Goal: Use online tool/utility: Utilize a website feature to perform a specific function

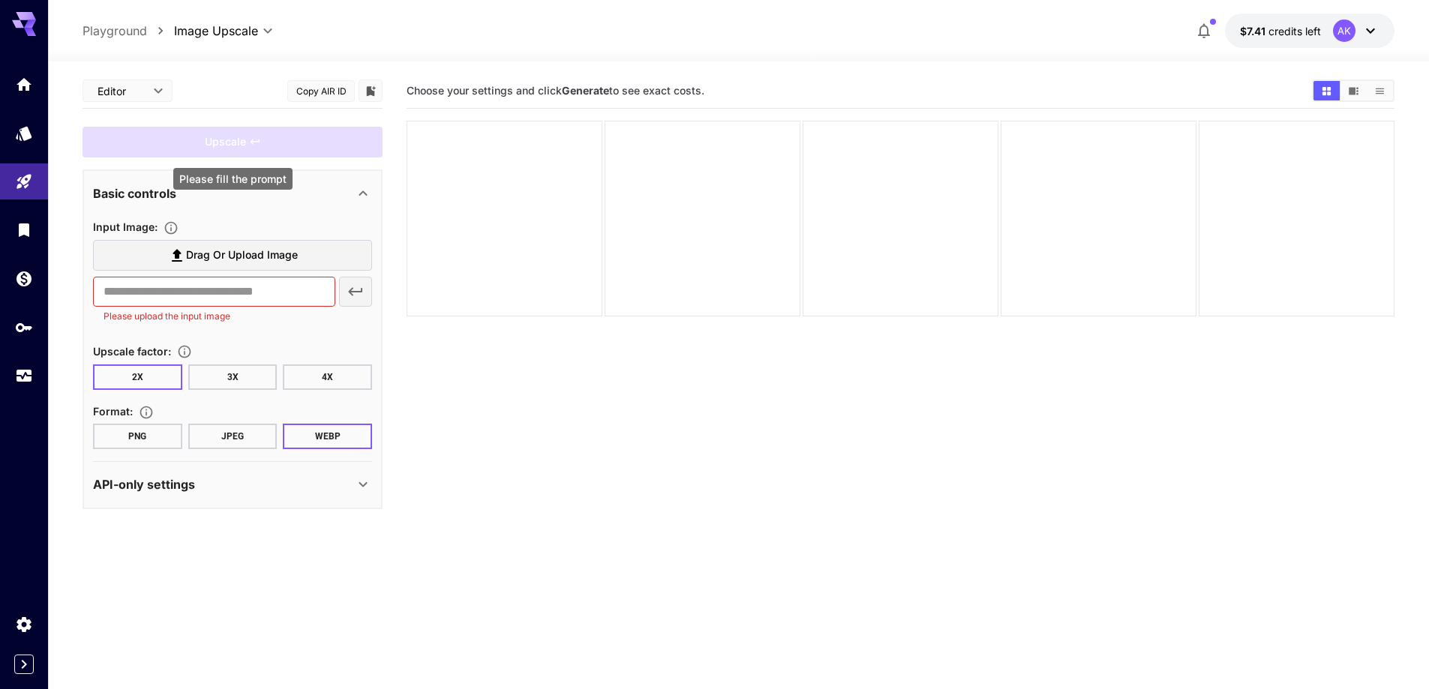
click at [259, 140] on div "Upscale" at bounding box center [233, 142] width 300 height 31
click at [215, 293] on input "text" at bounding box center [214, 292] width 242 height 30
click at [231, 262] on span "Drag or upload image" at bounding box center [242, 255] width 112 height 19
click at [0, 0] on input "Drag or upload image" at bounding box center [0, 0] width 0 height 0
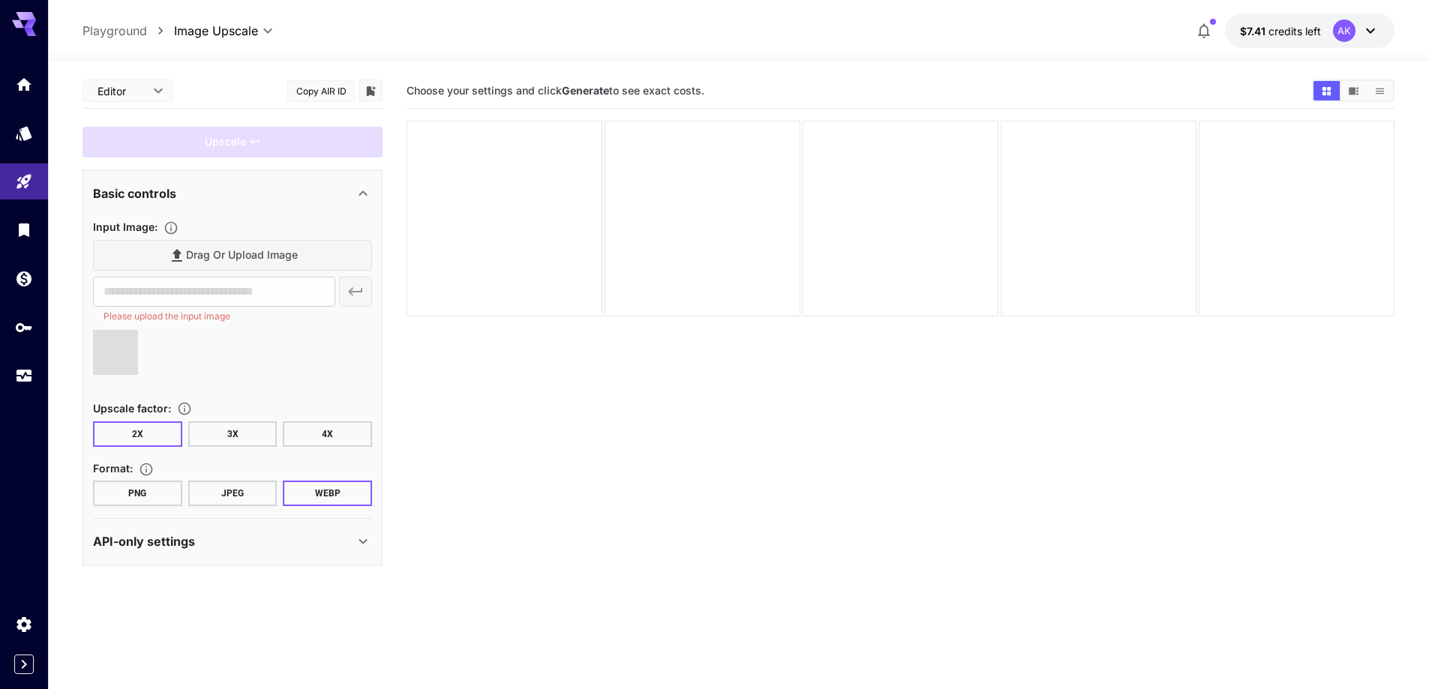
type input "**********"
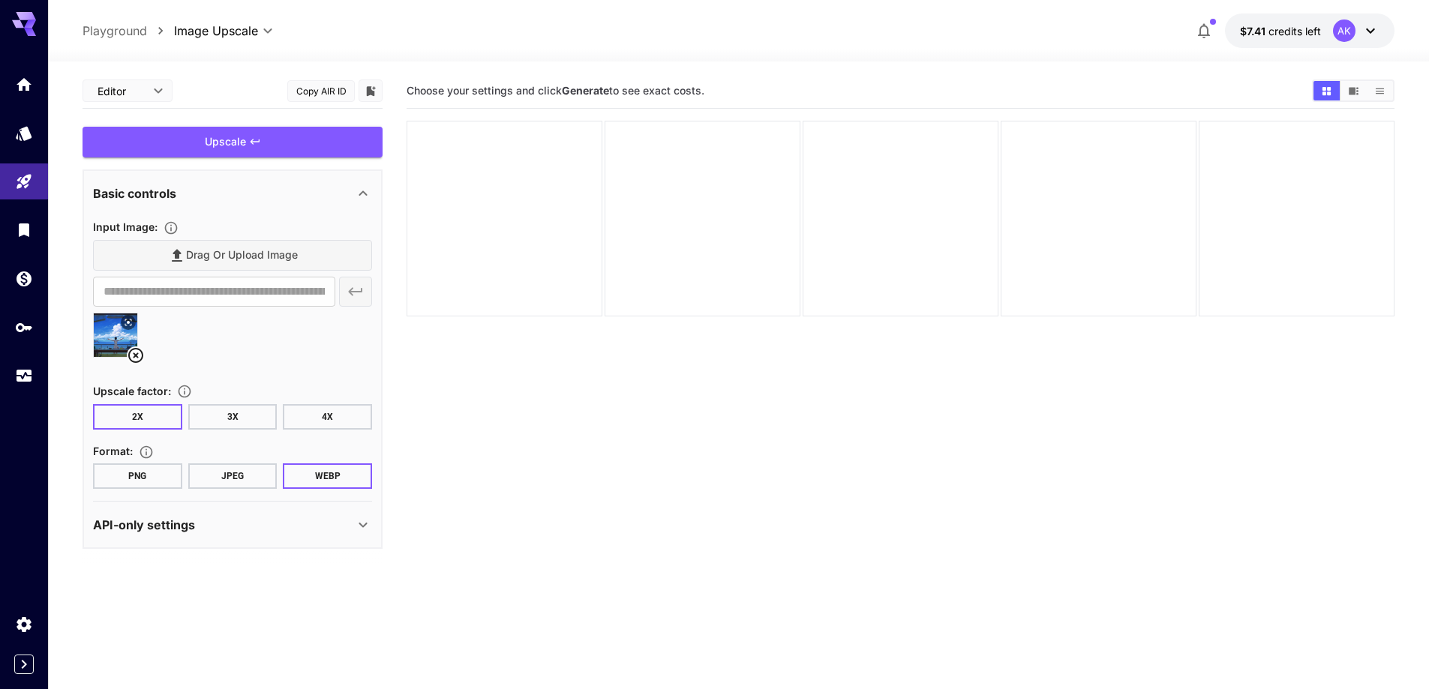
click at [319, 410] on button "4X" at bounding box center [327, 417] width 89 height 26
click at [232, 470] on button "JPEG" at bounding box center [232, 477] width 89 height 26
click at [251, 149] on div "Upscale" at bounding box center [233, 142] width 300 height 31
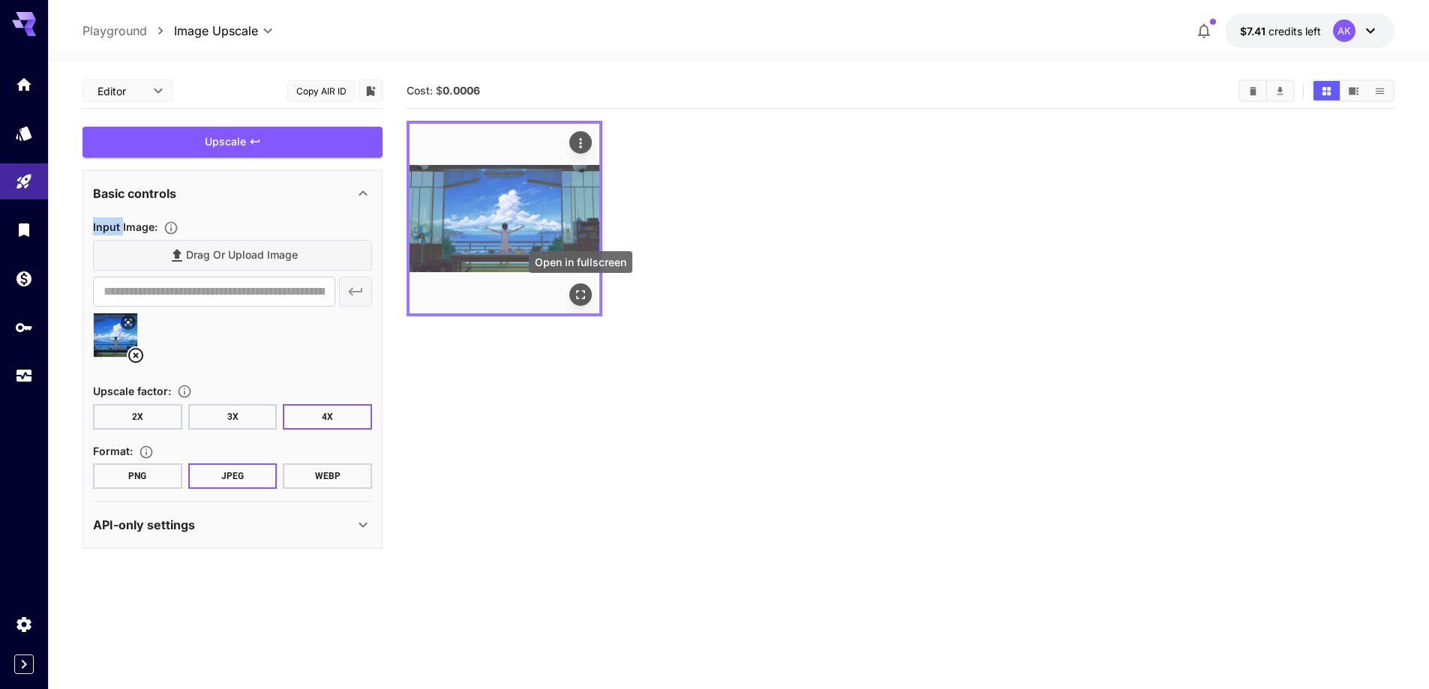
click at [581, 293] on icon "Open in fullscreen" at bounding box center [580, 294] width 15 height 15
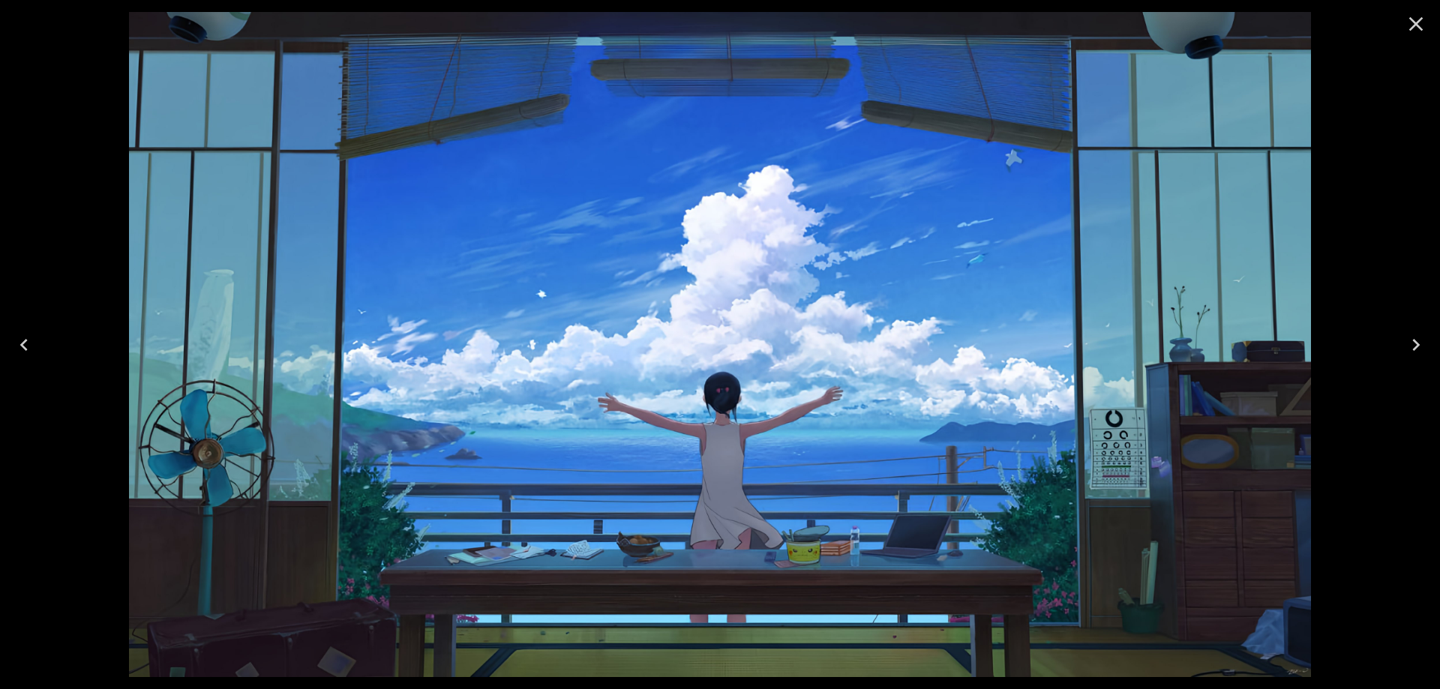
click at [1415, 26] on icon "Close" at bounding box center [1416, 24] width 14 height 14
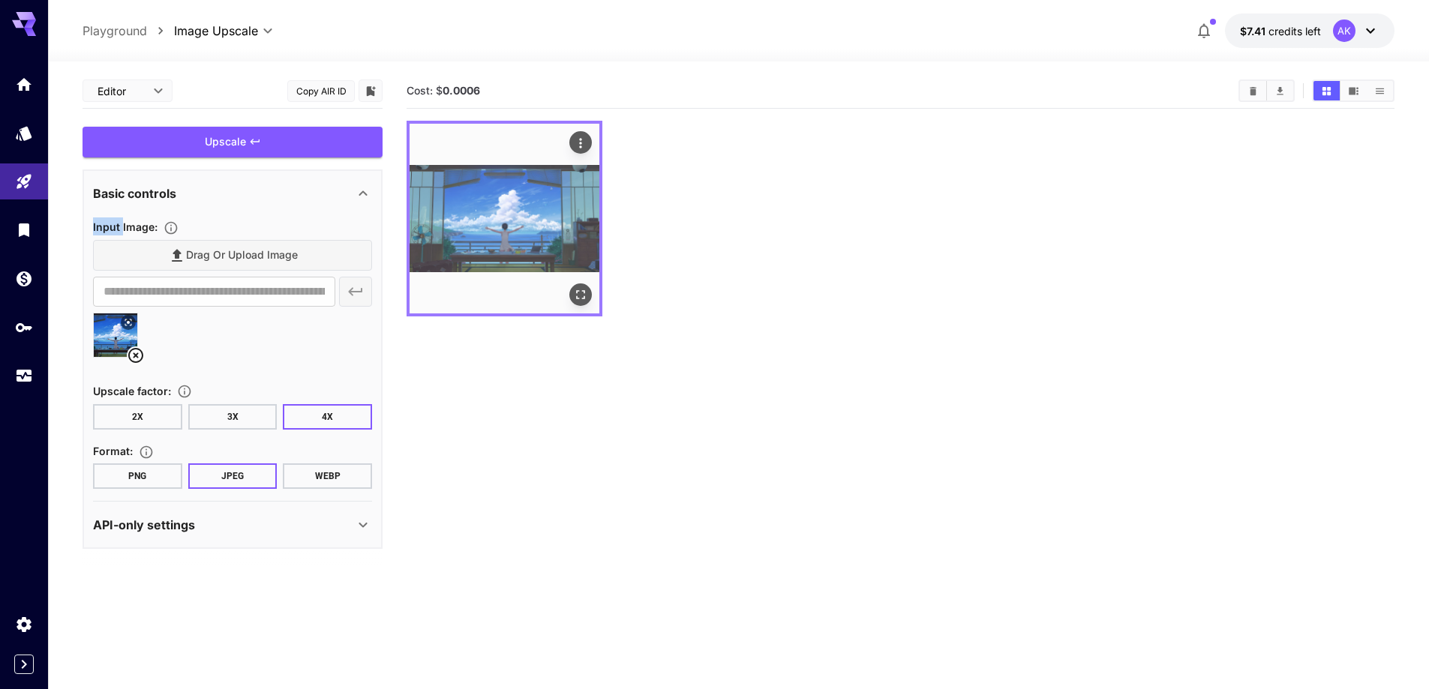
click at [578, 294] on icon "Open in fullscreen" at bounding box center [580, 294] width 15 height 15
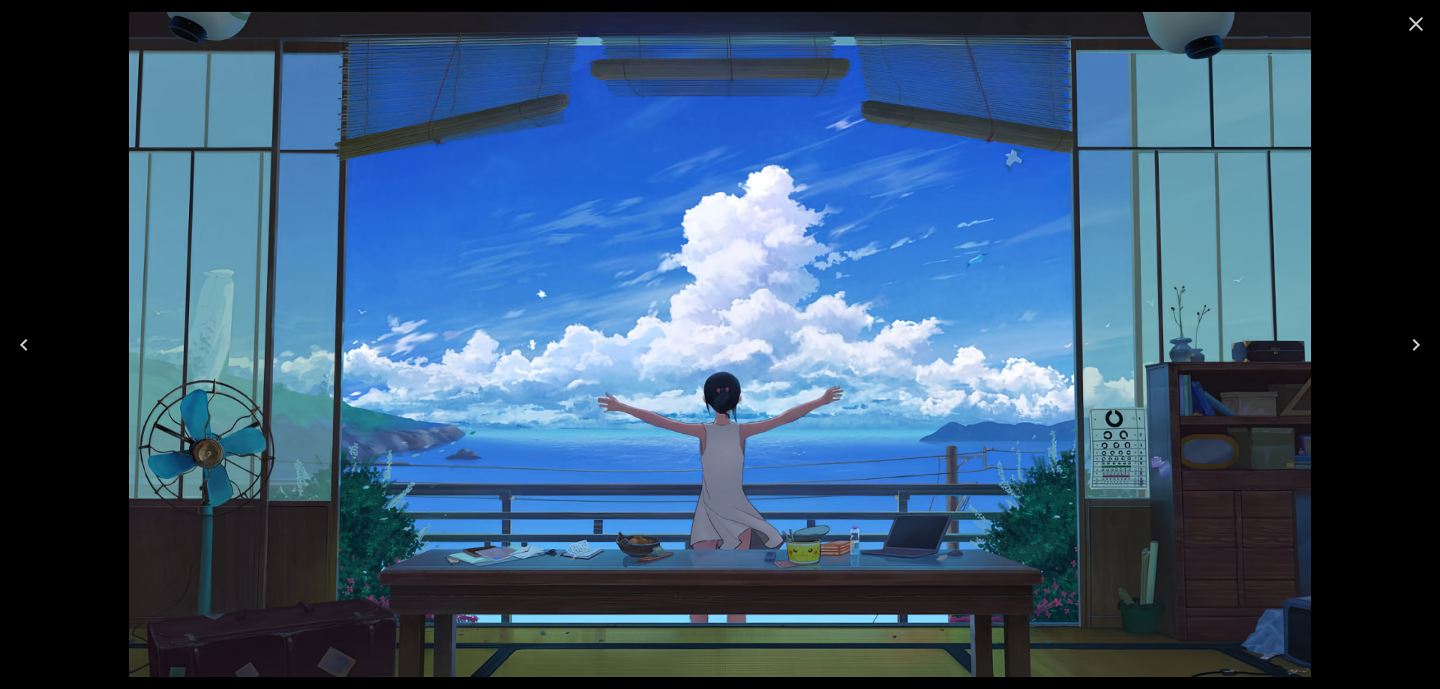
click at [1413, 26] on icon "Close" at bounding box center [1416, 24] width 14 height 14
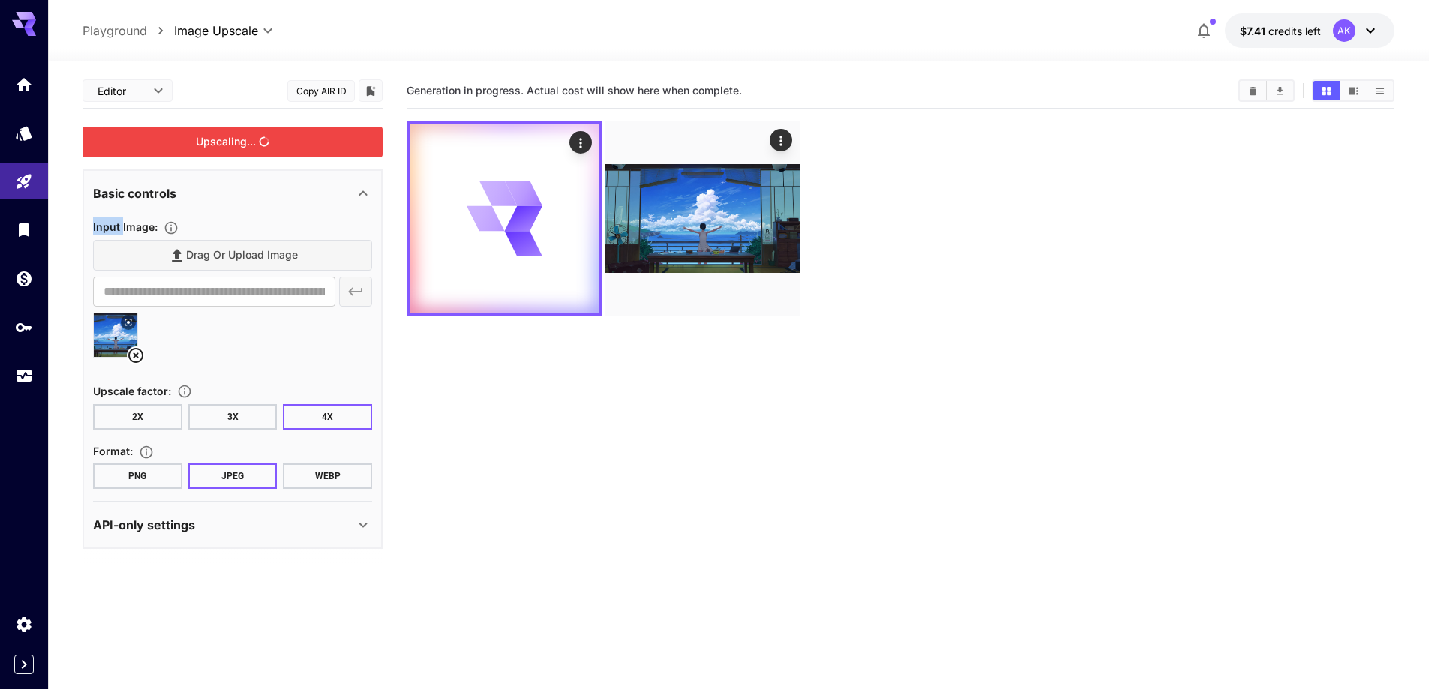
click at [263, 147] on div "Upscaling..." at bounding box center [233, 142] width 300 height 31
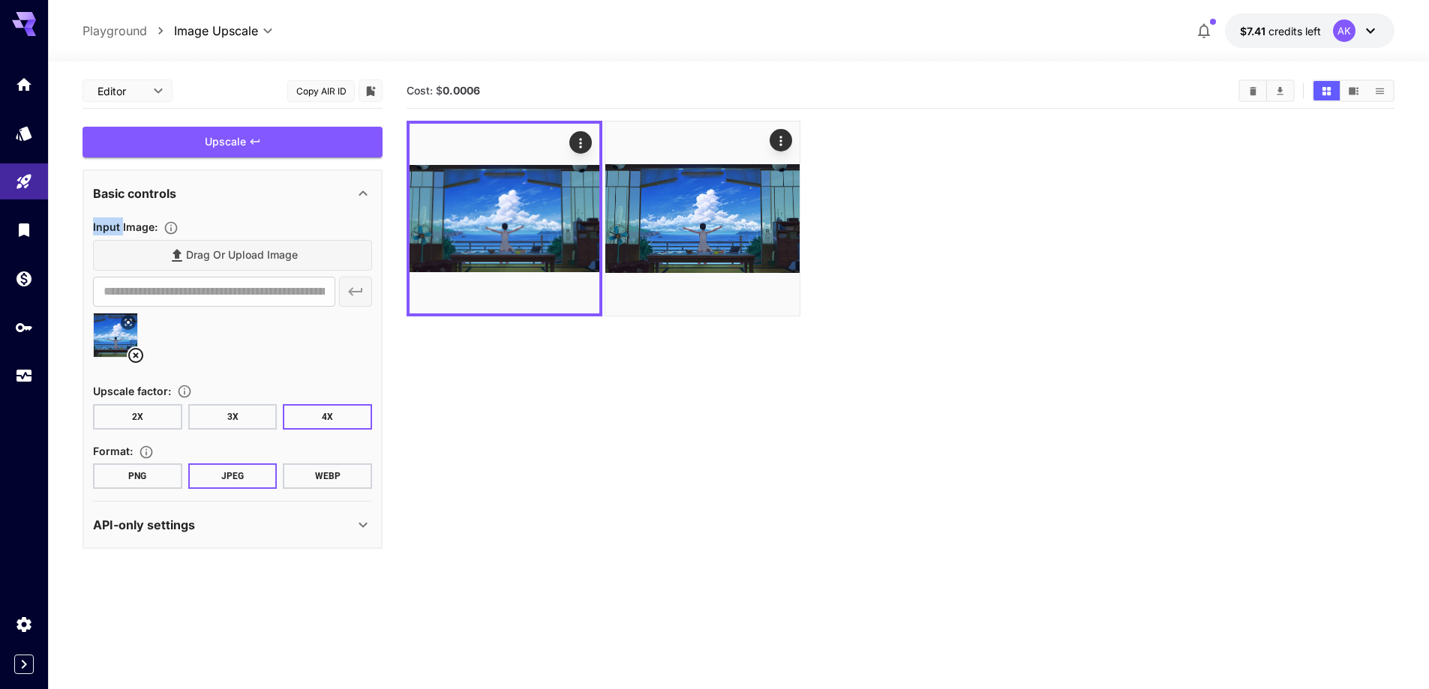
click at [135, 347] on icon at bounding box center [136, 356] width 18 height 18
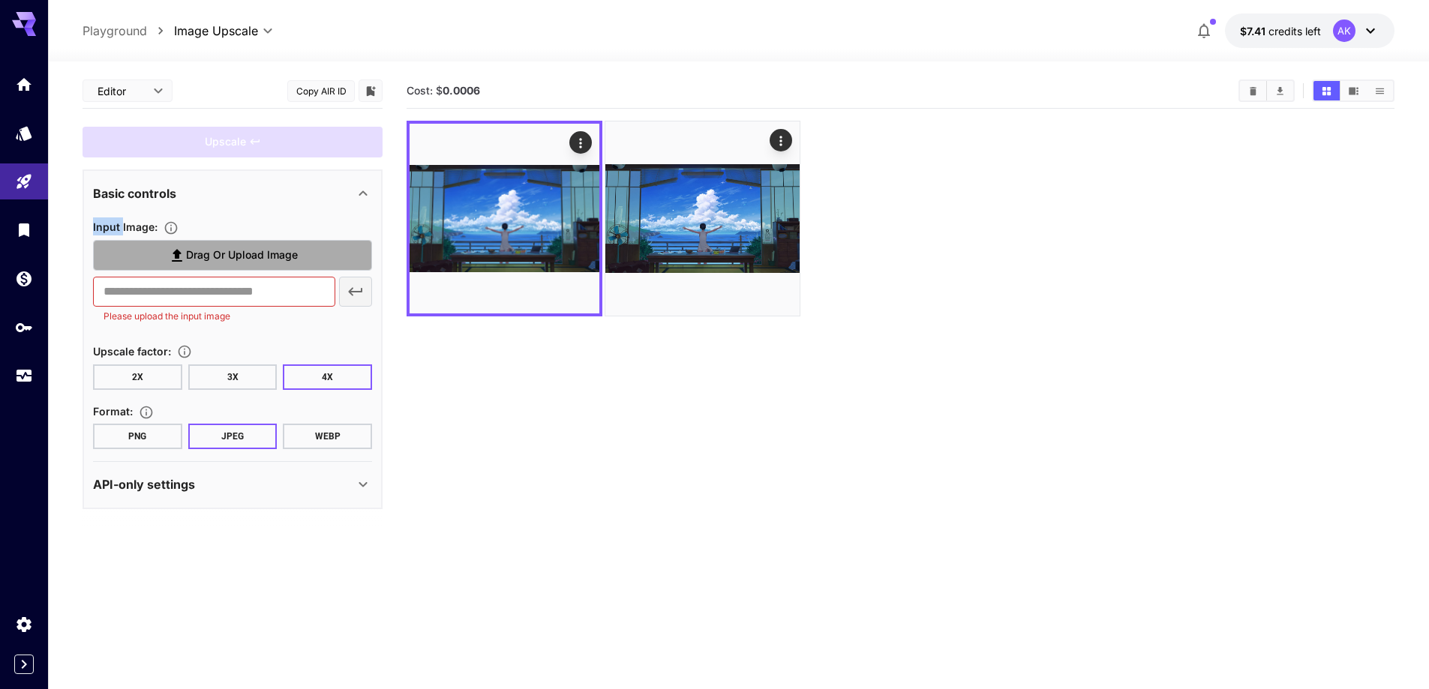
click at [215, 255] on span "Drag or upload image" at bounding box center [242, 255] width 112 height 19
click at [0, 0] on input "Drag or upload image" at bounding box center [0, 0] width 0 height 0
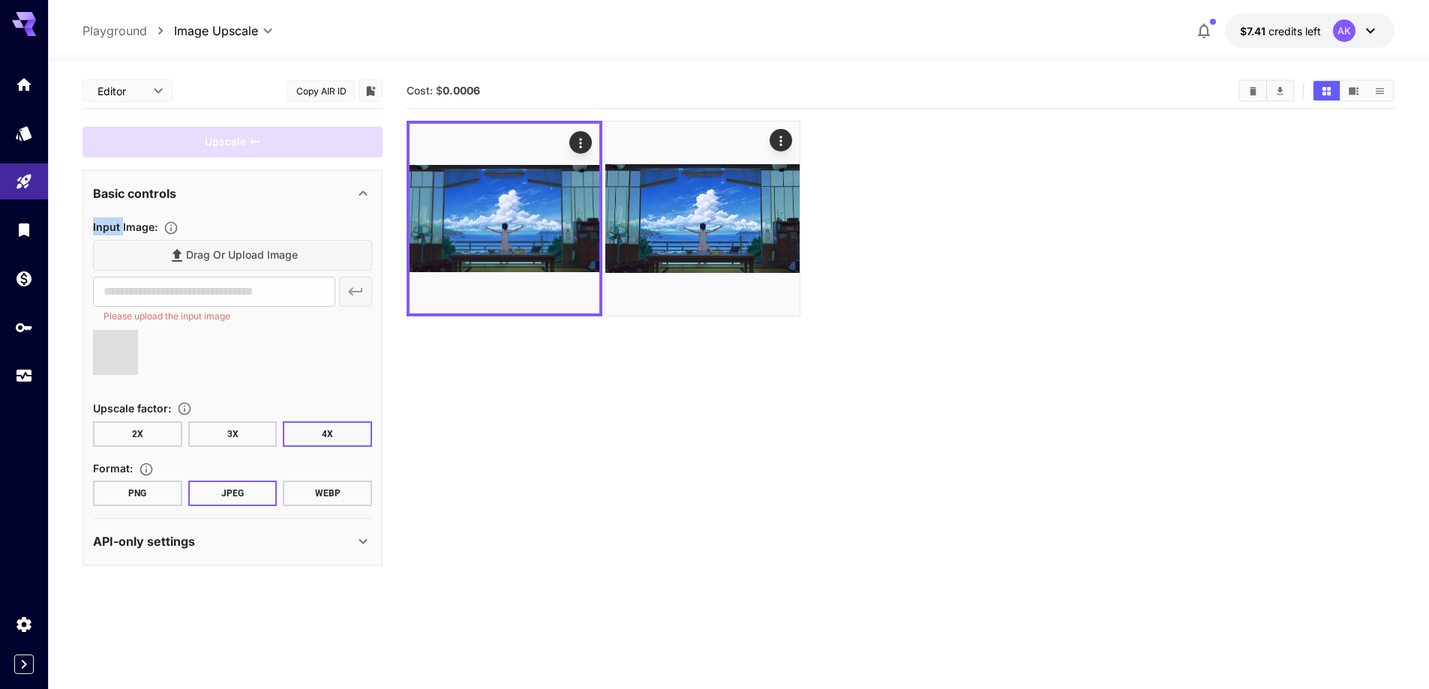
type input "**********"
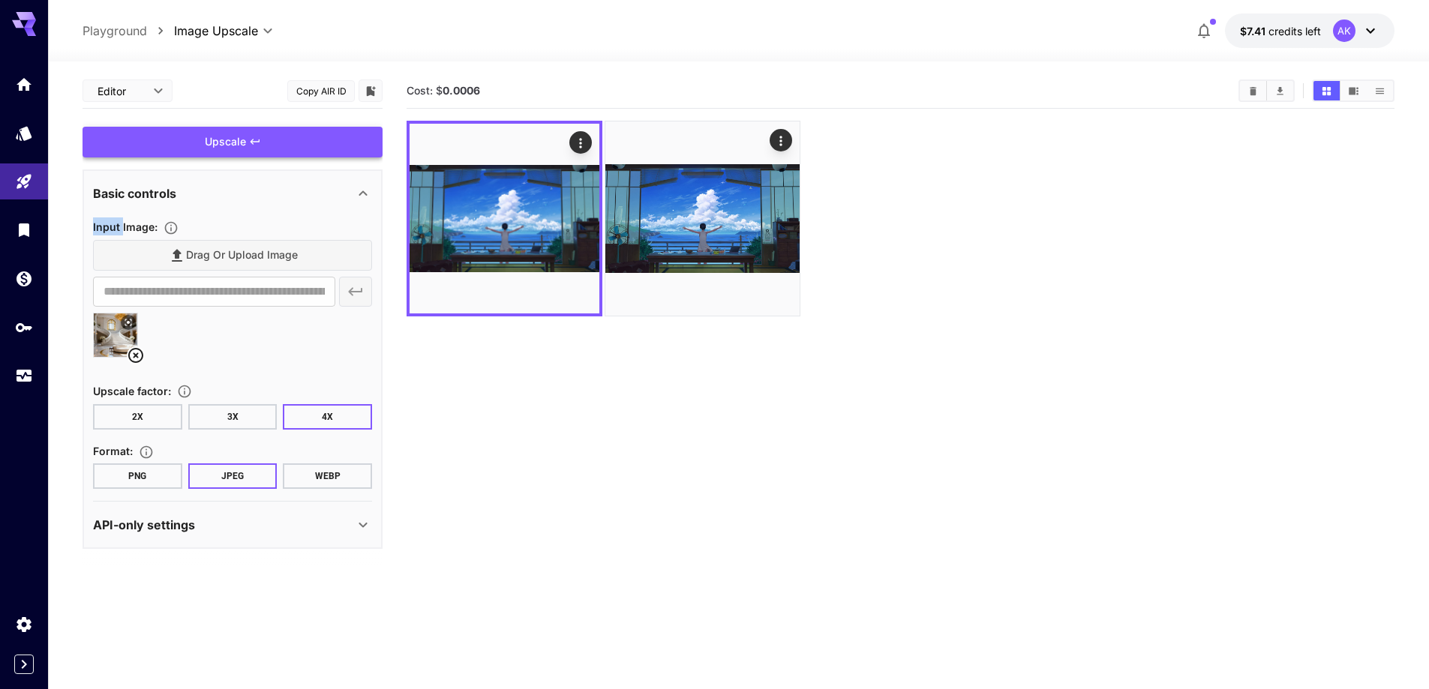
click at [272, 140] on div "Upscale" at bounding box center [233, 142] width 300 height 31
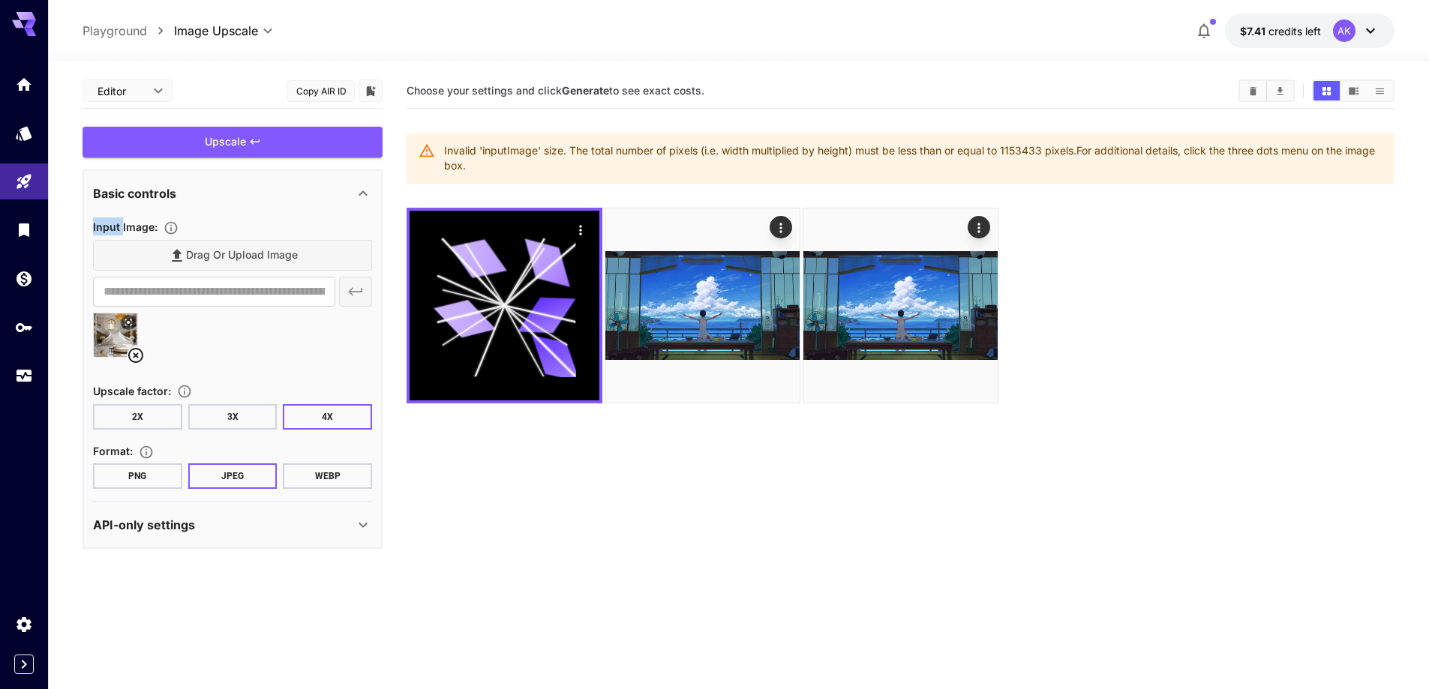
click at [233, 416] on button "3X" at bounding box center [232, 417] width 89 height 26
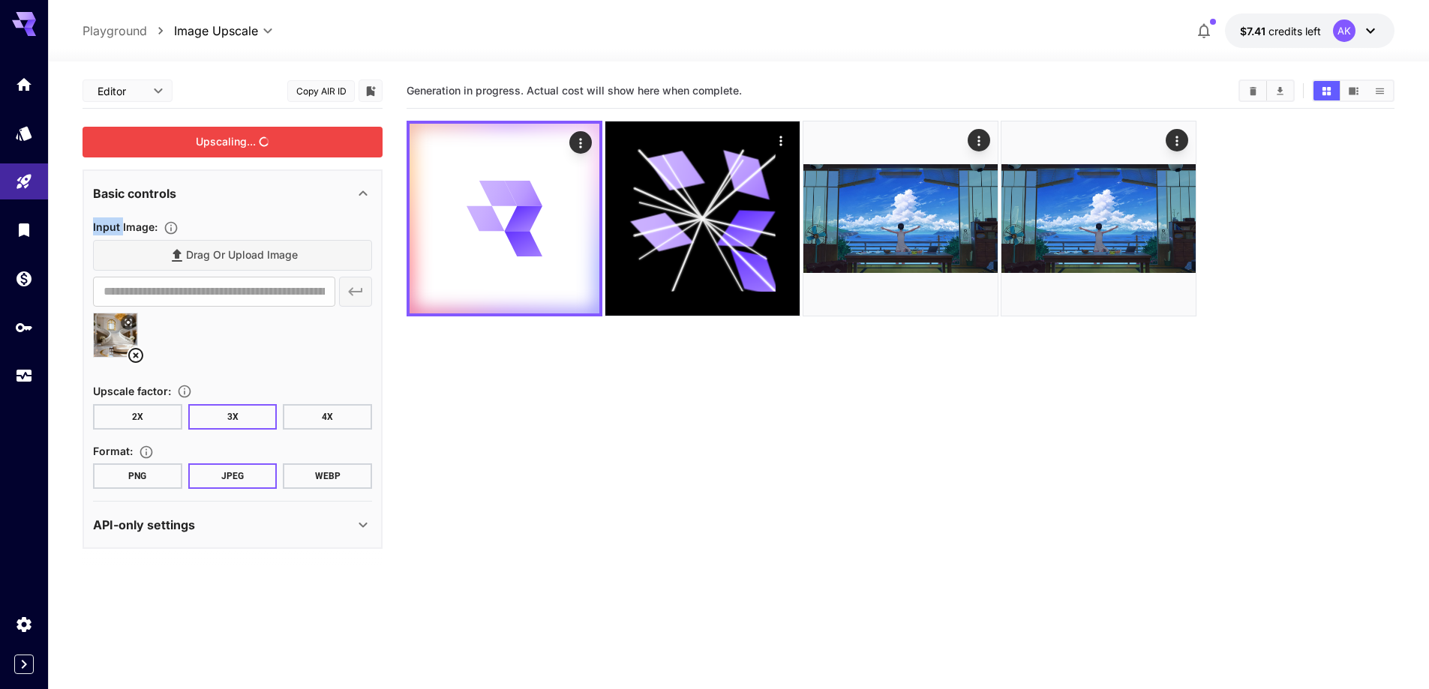
click at [315, 146] on div "Upscaling..." at bounding box center [233, 142] width 300 height 31
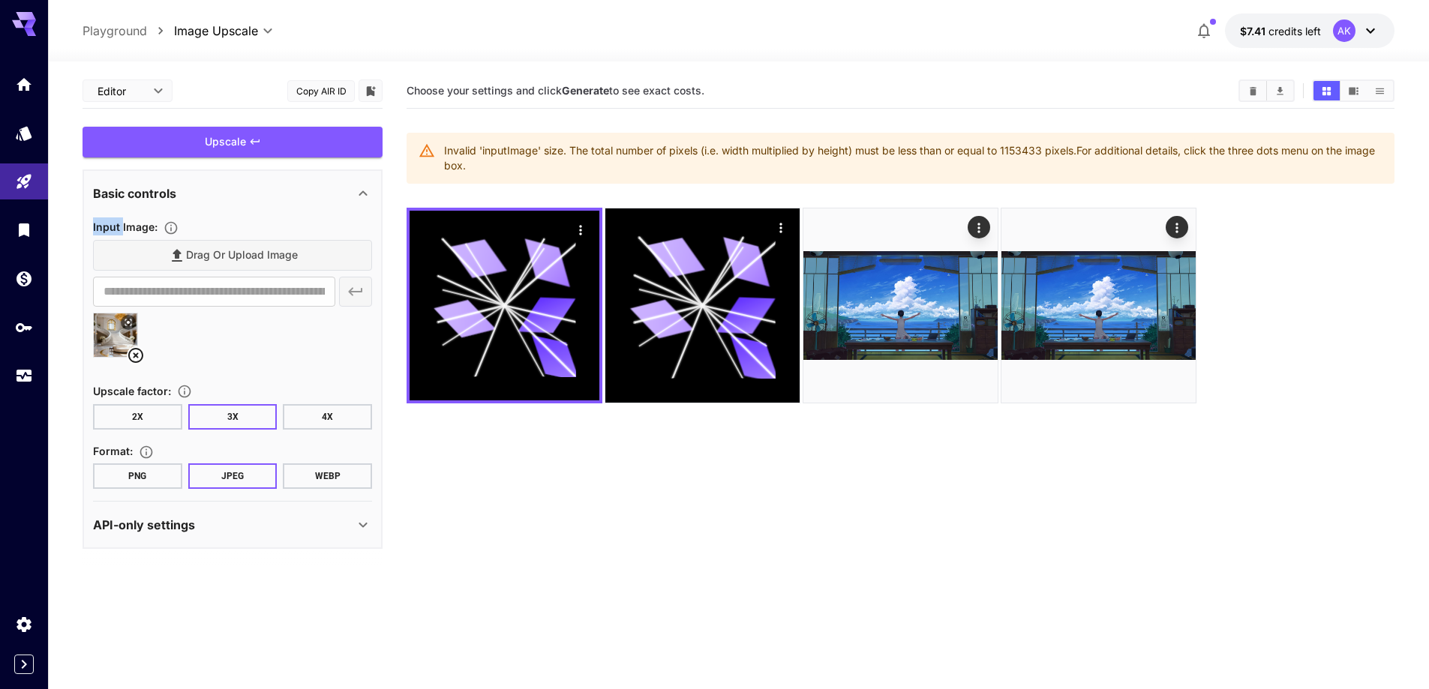
click at [138, 358] on icon at bounding box center [135, 355] width 15 height 15
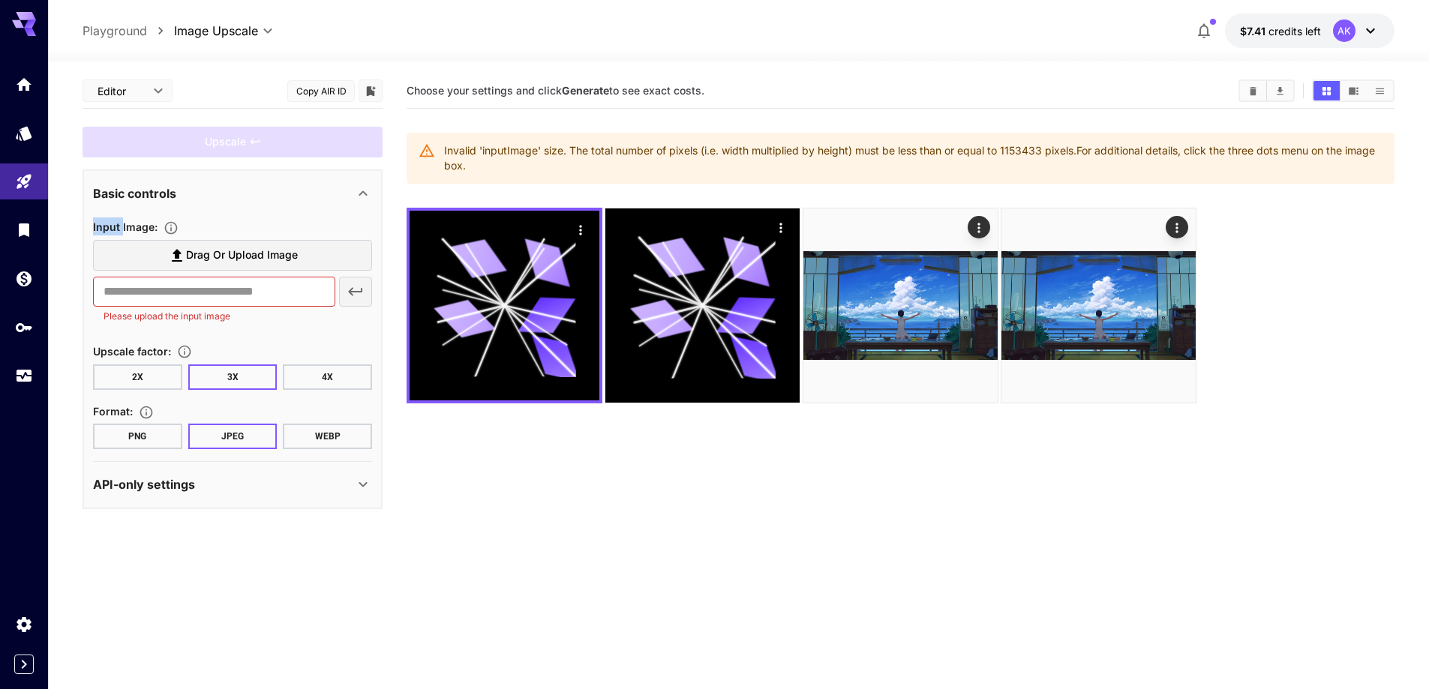
click at [263, 251] on span "Drag or upload image" at bounding box center [242, 255] width 112 height 19
click at [0, 0] on input "Drag or upload image" at bounding box center [0, 0] width 0 height 0
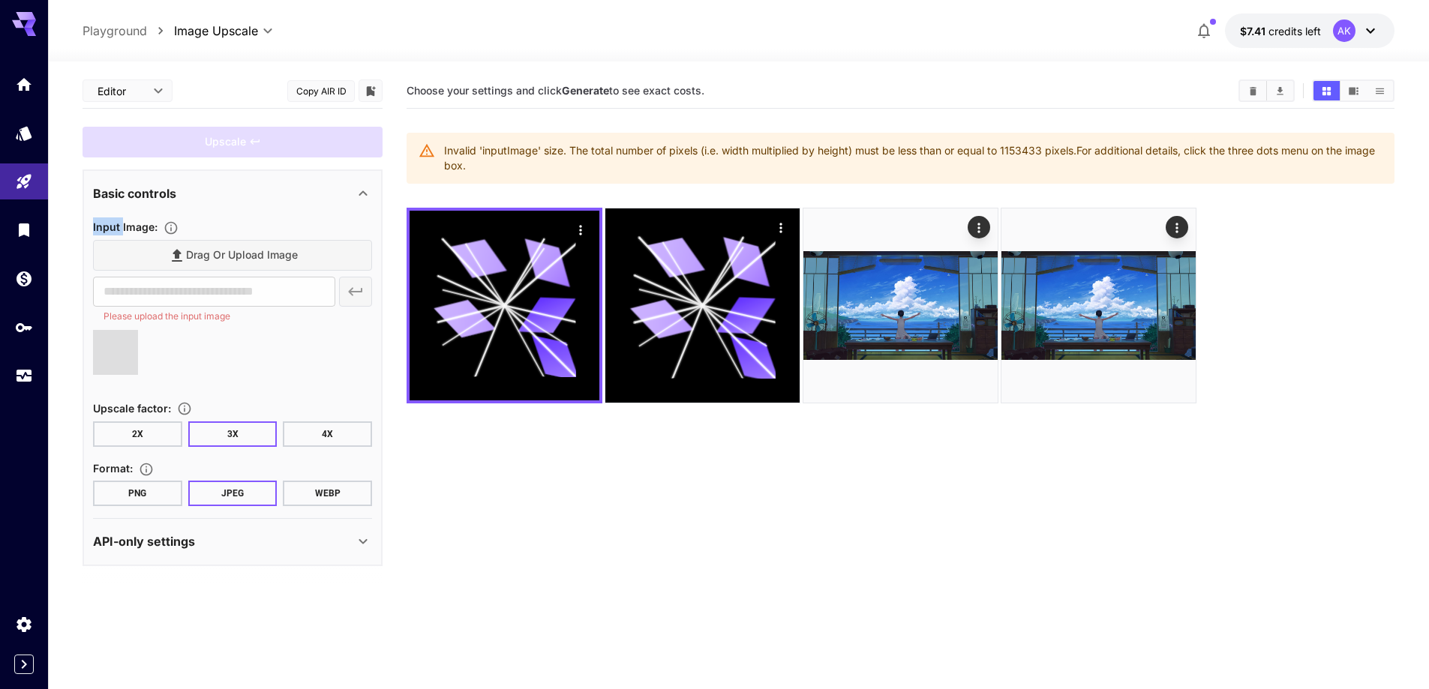
type input "**********"
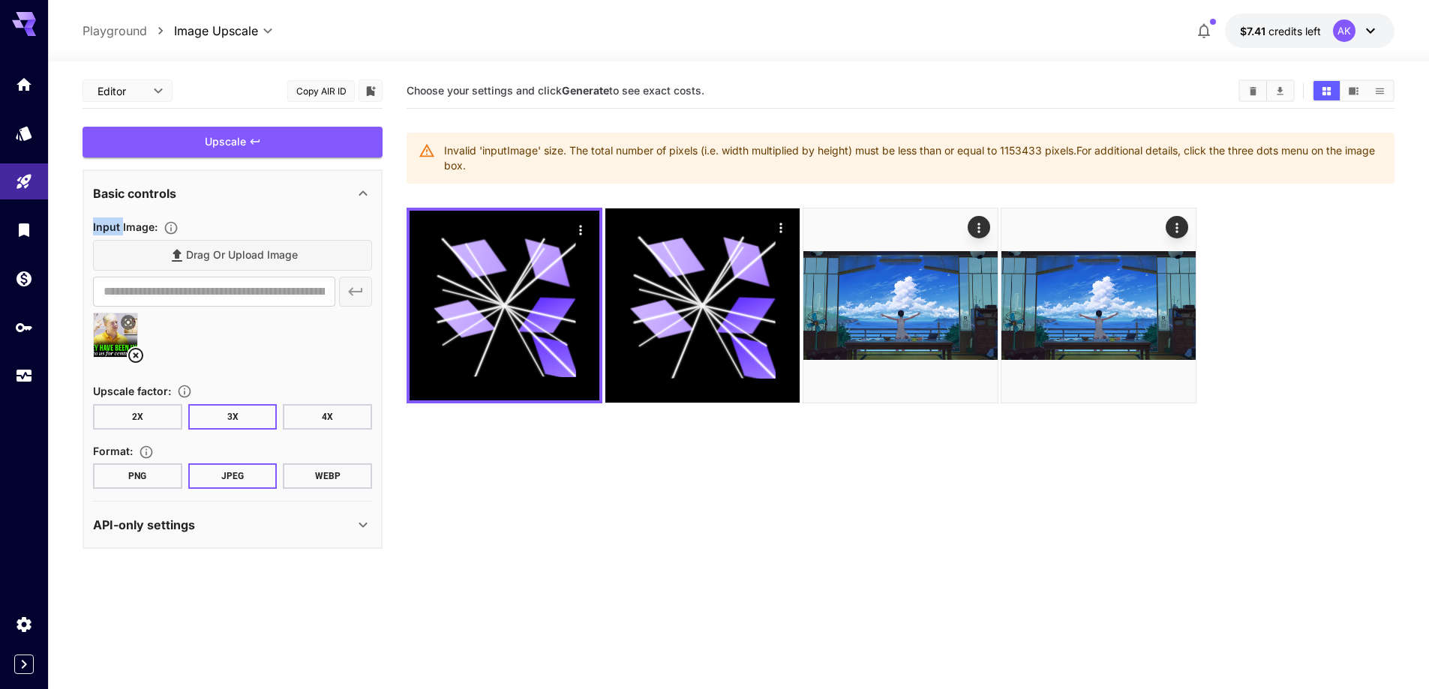
click at [338, 416] on button "4X" at bounding box center [327, 417] width 89 height 26
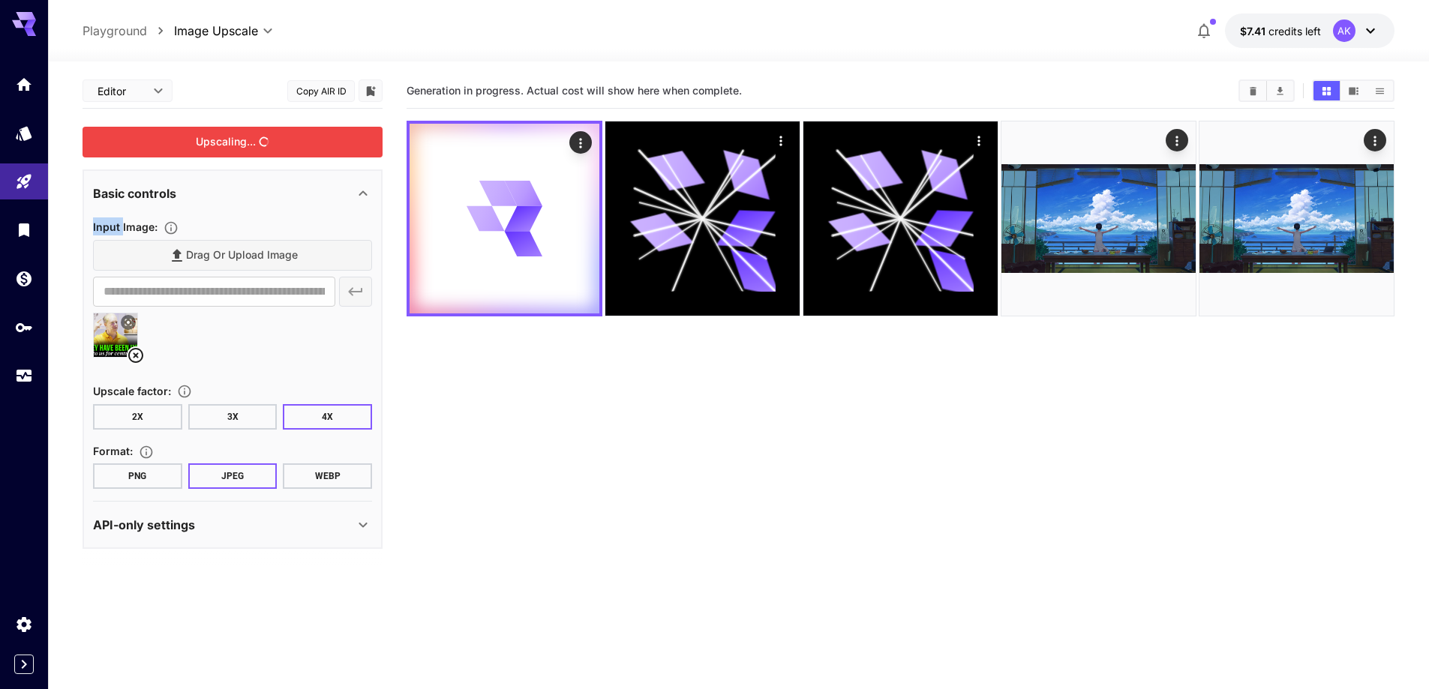
click at [297, 143] on div "Upscaling..." at bounding box center [233, 142] width 300 height 31
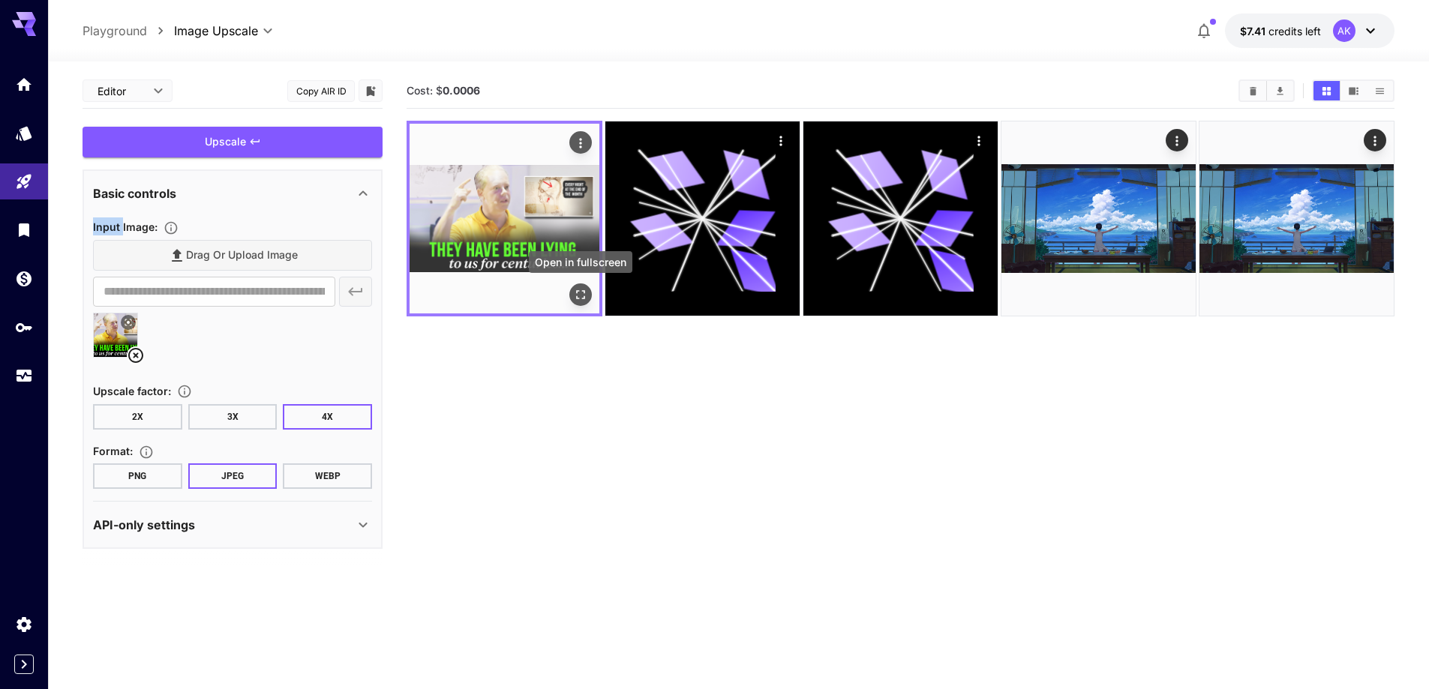
click at [582, 291] on icon "Open in fullscreen" at bounding box center [580, 294] width 9 height 9
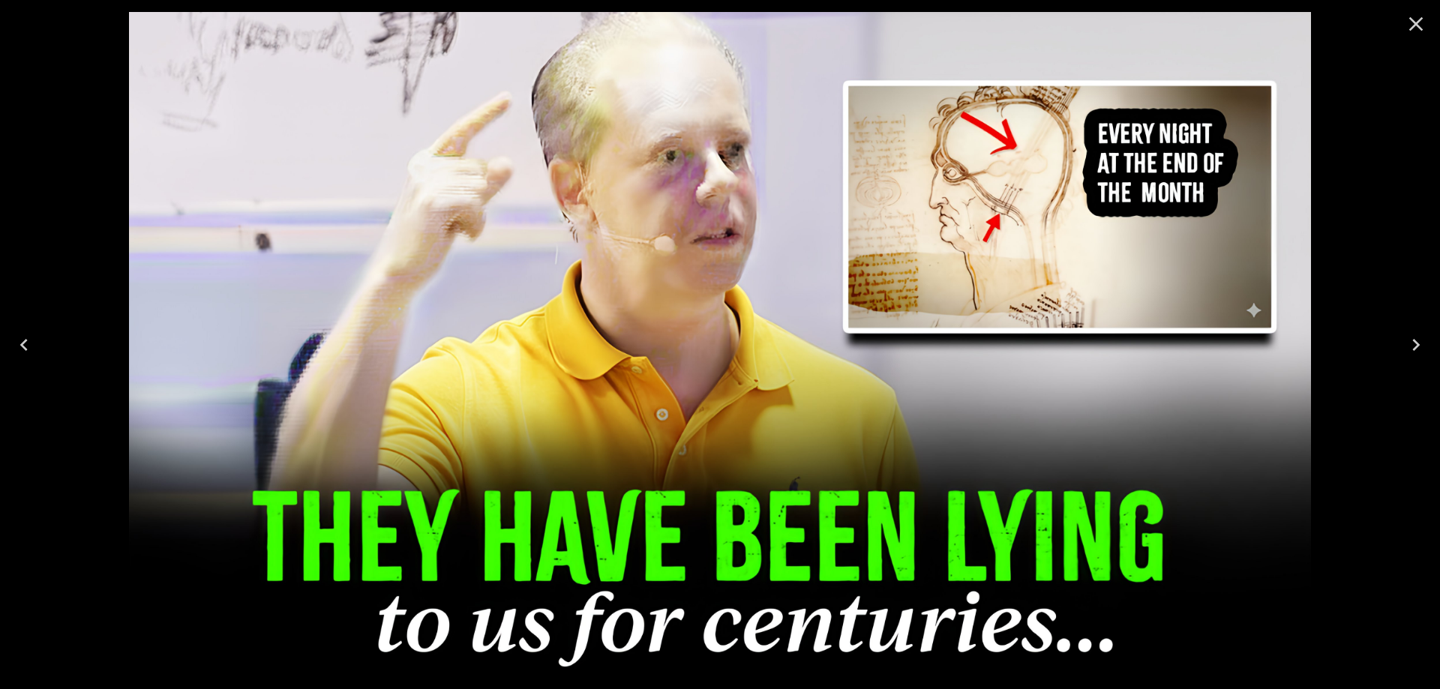
click at [1421, 19] on icon "Close" at bounding box center [1416, 24] width 14 height 14
